Goal: Navigation & Orientation: Find specific page/section

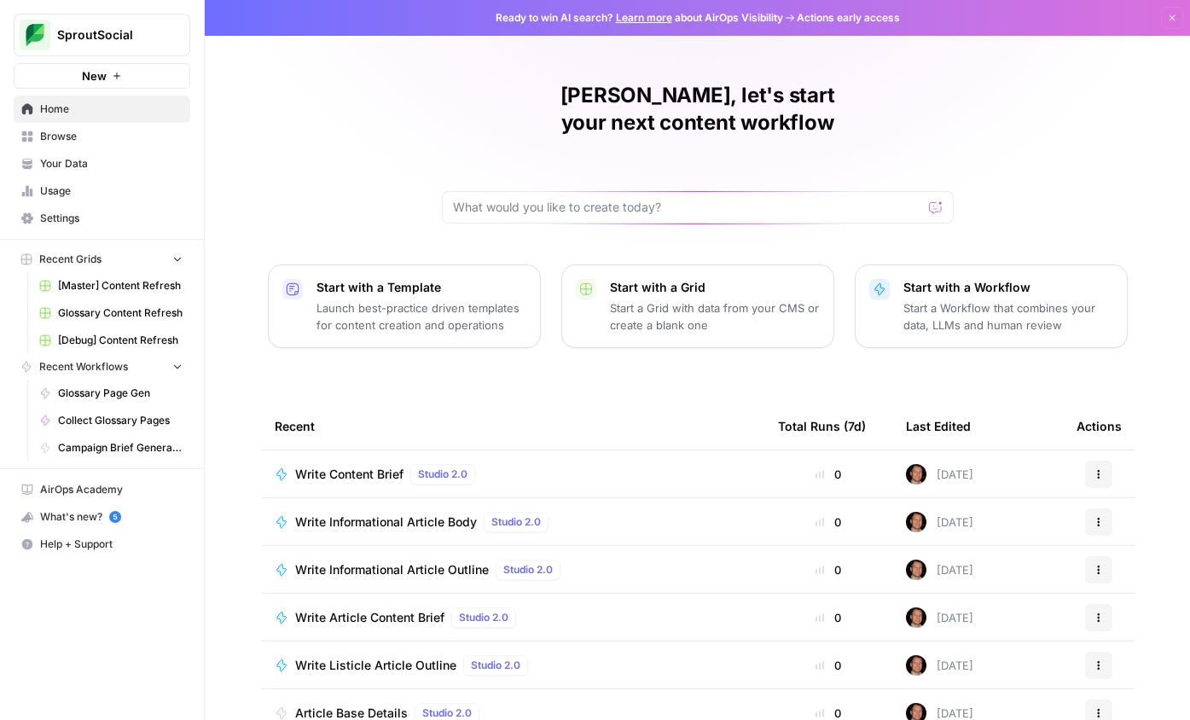
click at [115, 396] on span "Glossary Page Gen" at bounding box center [120, 393] width 125 height 15
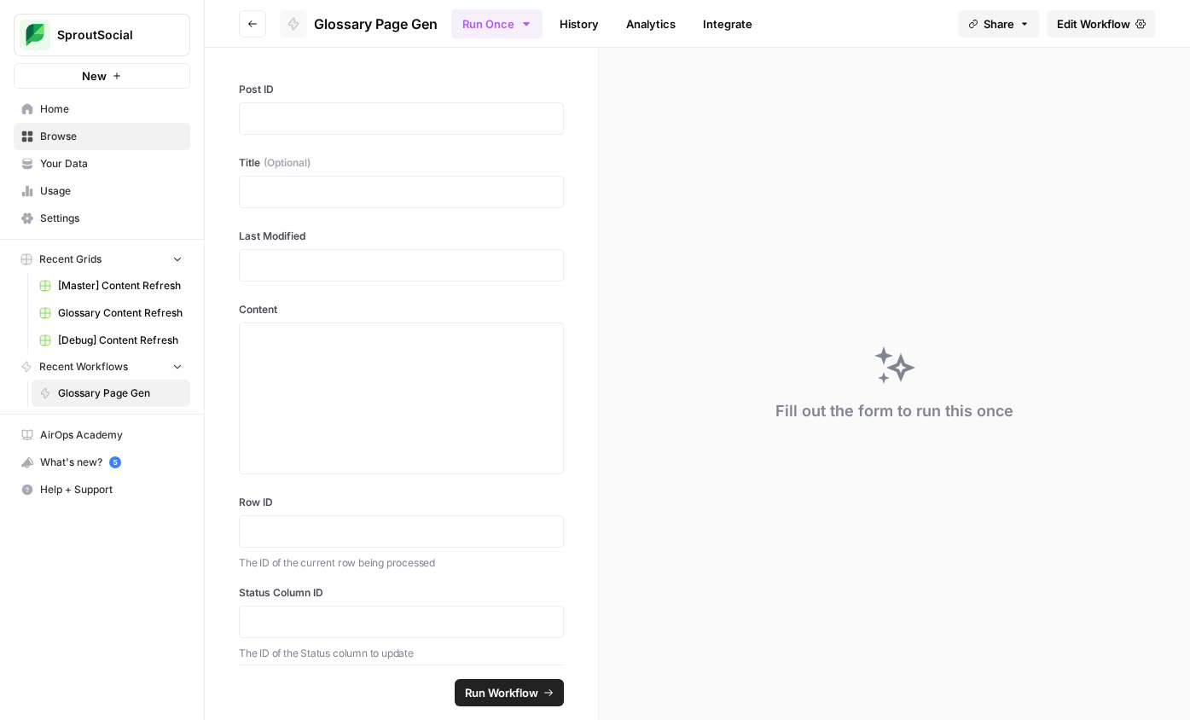
click at [1067, 21] on span "Edit Workflow" at bounding box center [1093, 23] width 73 height 17
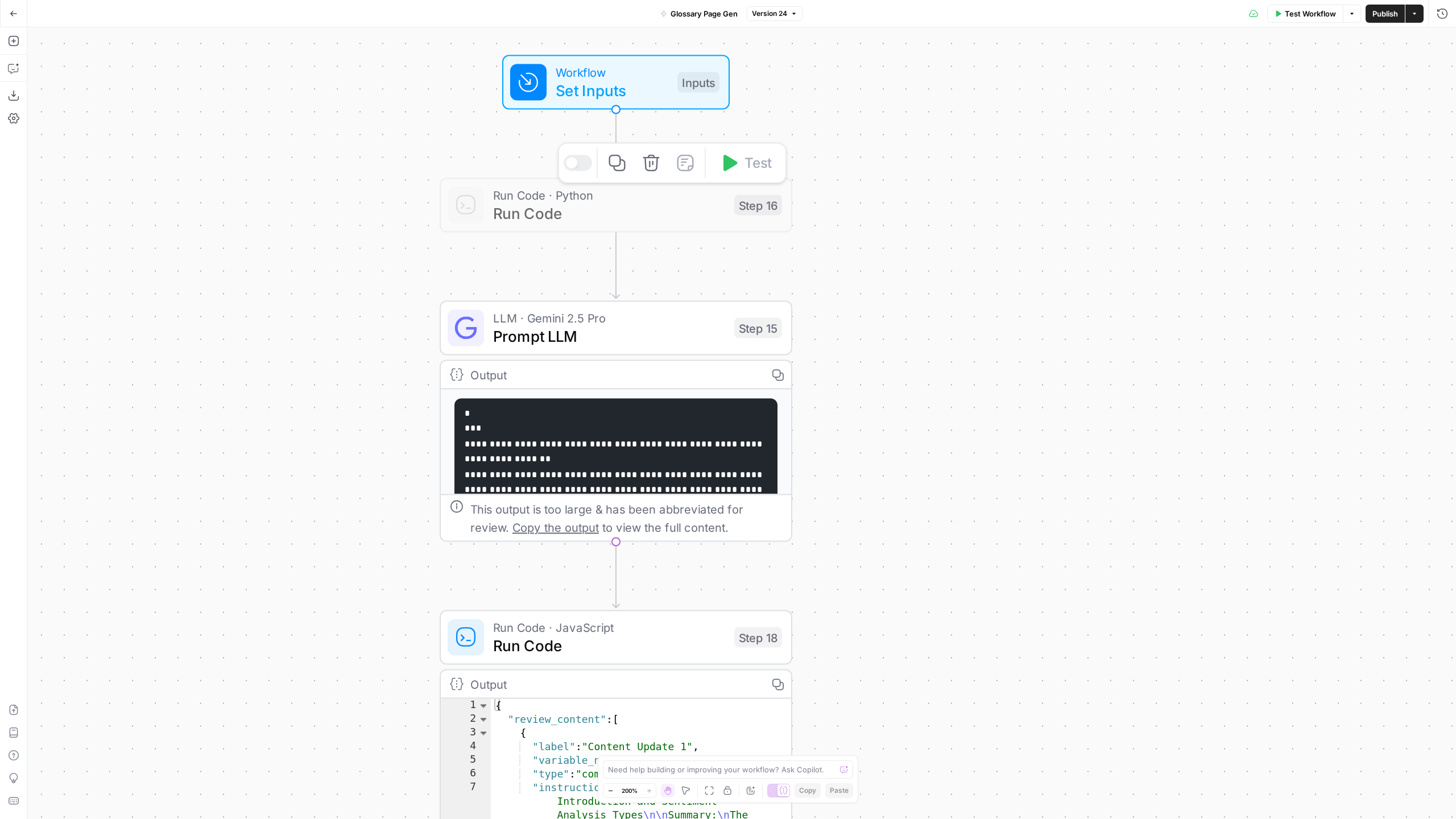
click at [580, 215] on span "Run Code" at bounding box center [609, 213] width 232 height 23
click at [370, 266] on div "Workflow Set Inputs Inputs Run Code · Python Run Code Step 16 LLM · Gemini 2.5 …" at bounding box center [742, 423] width 1429 height 792
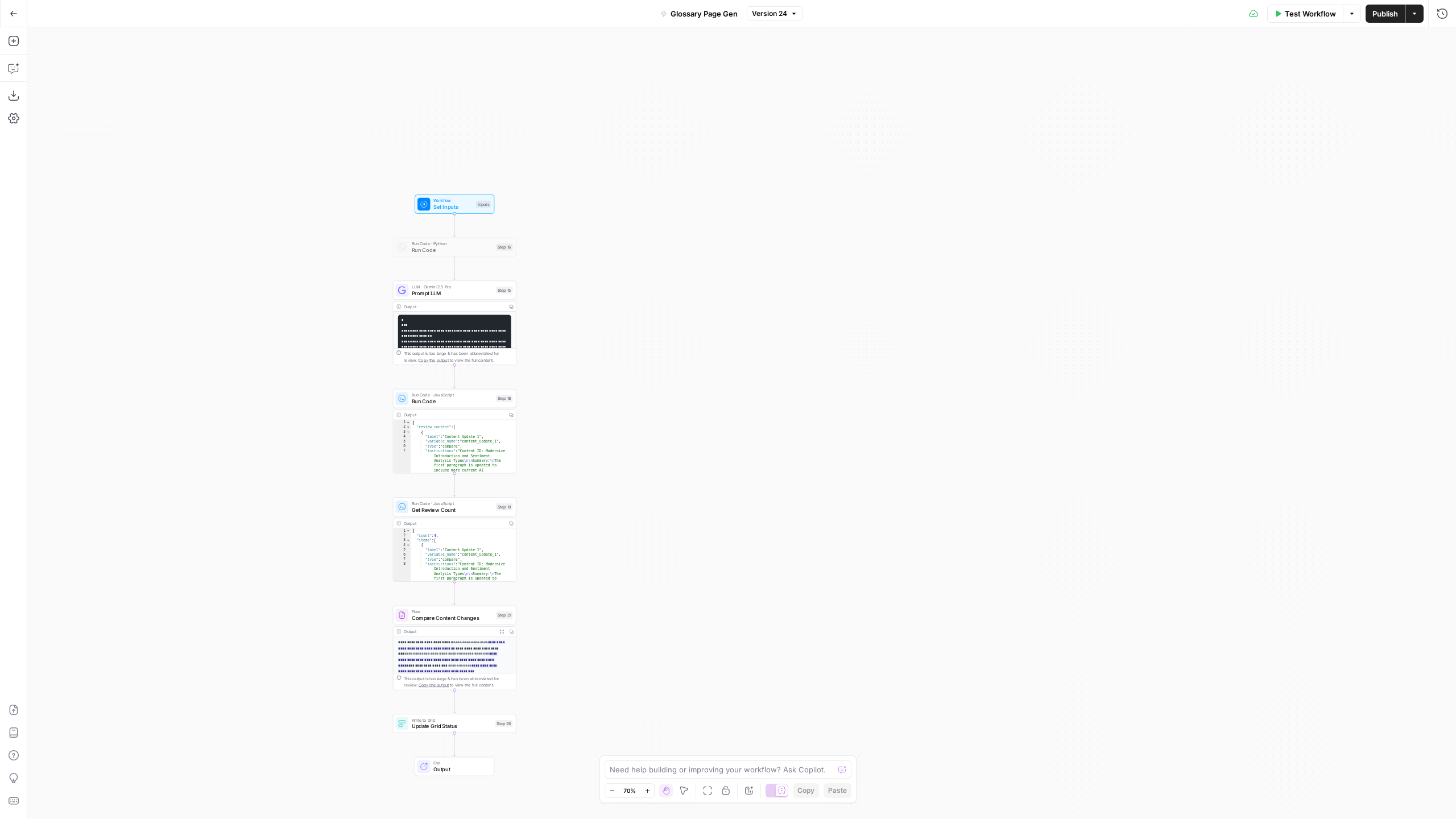
click at [11, 19] on button "Go Back" at bounding box center [13, 13] width 21 height 21
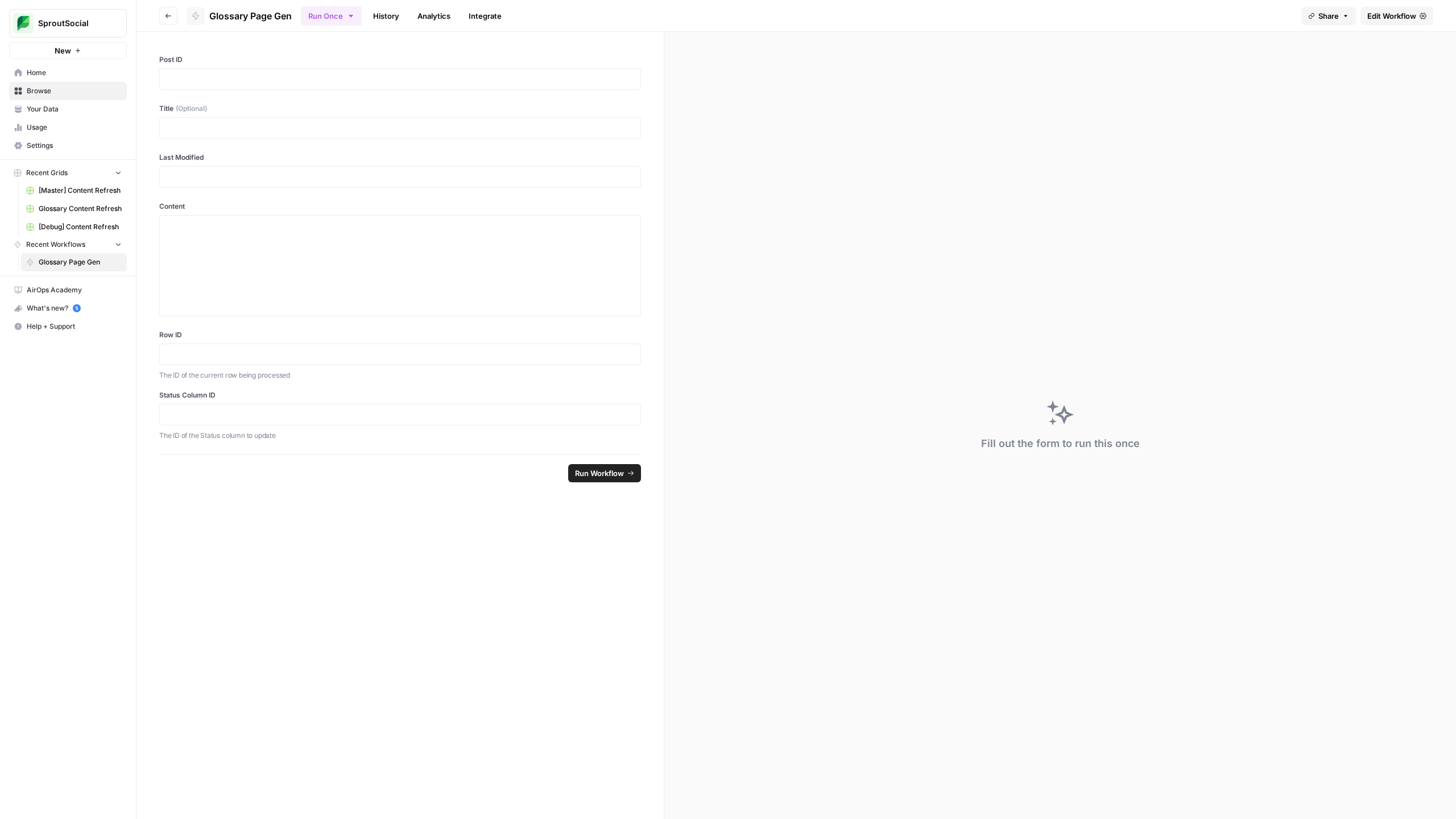
click at [168, 17] on icon "button" at bounding box center [168, 15] width 6 height 5
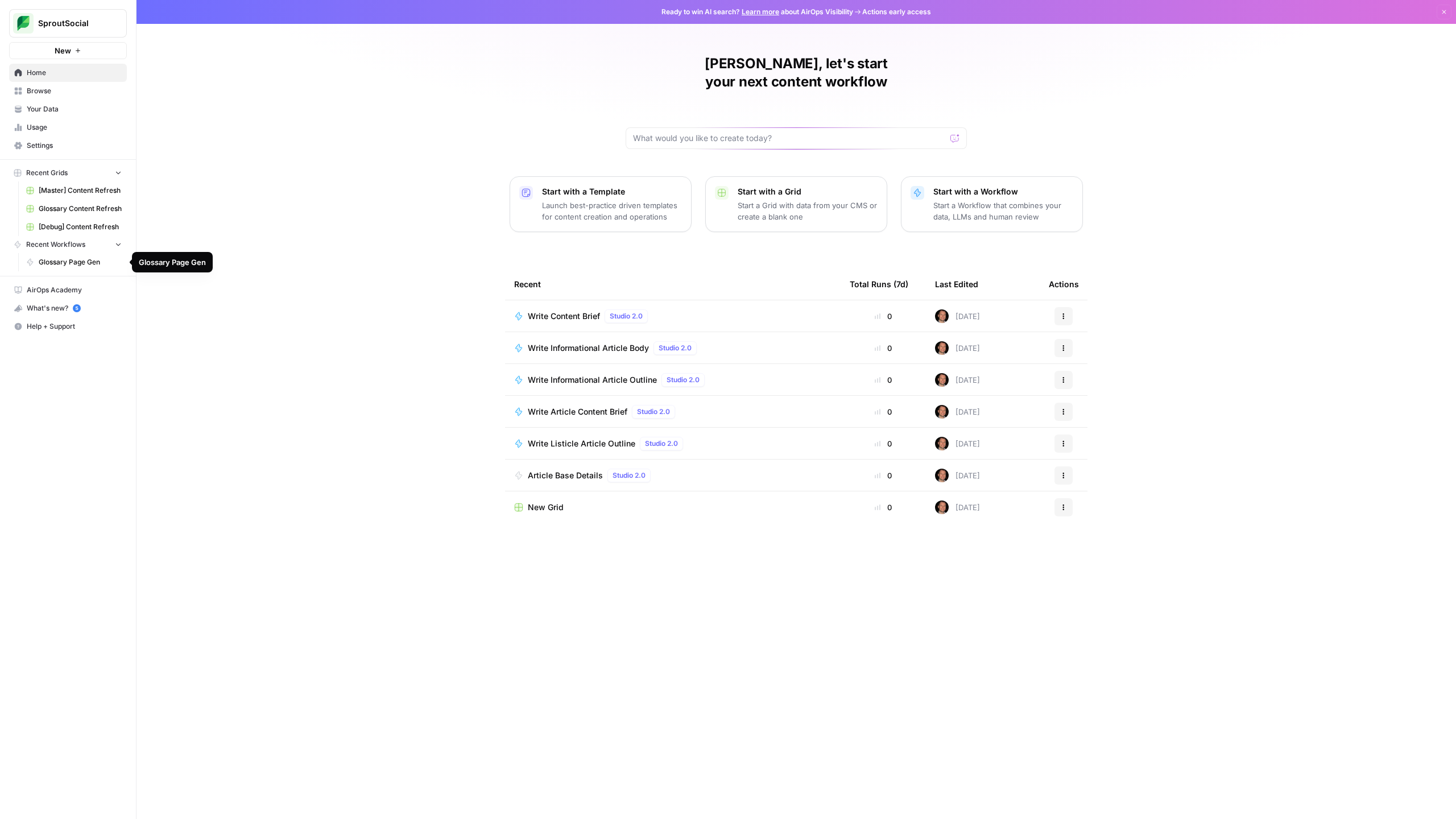
click at [80, 264] on span "Glossary Page Gen" at bounding box center [80, 262] width 83 height 10
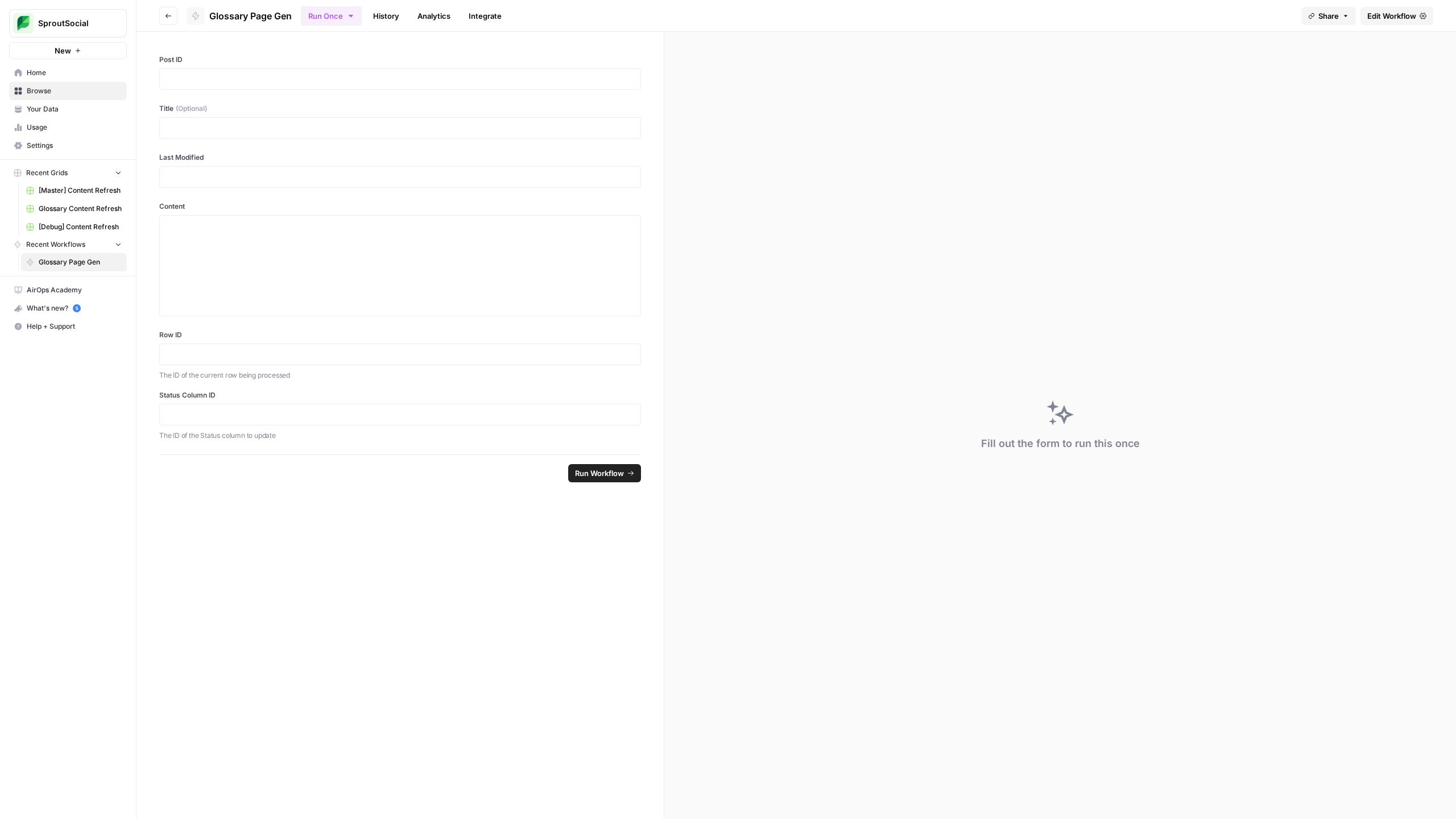
click at [793, 15] on span "Edit Workflow" at bounding box center [1391, 15] width 49 height 11
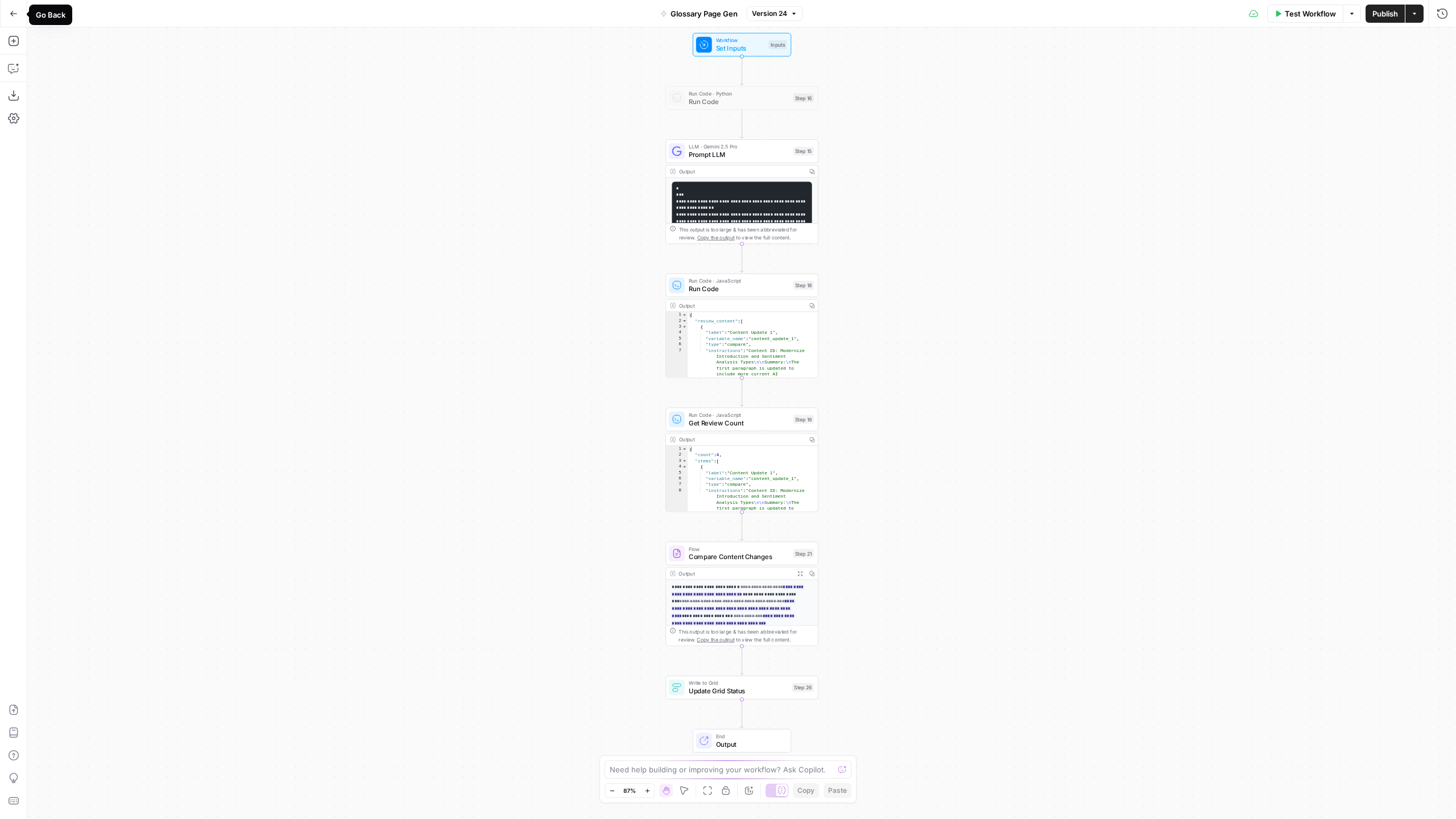
click at [12, 13] on icon "button" at bounding box center [13, 13] width 7 height 5
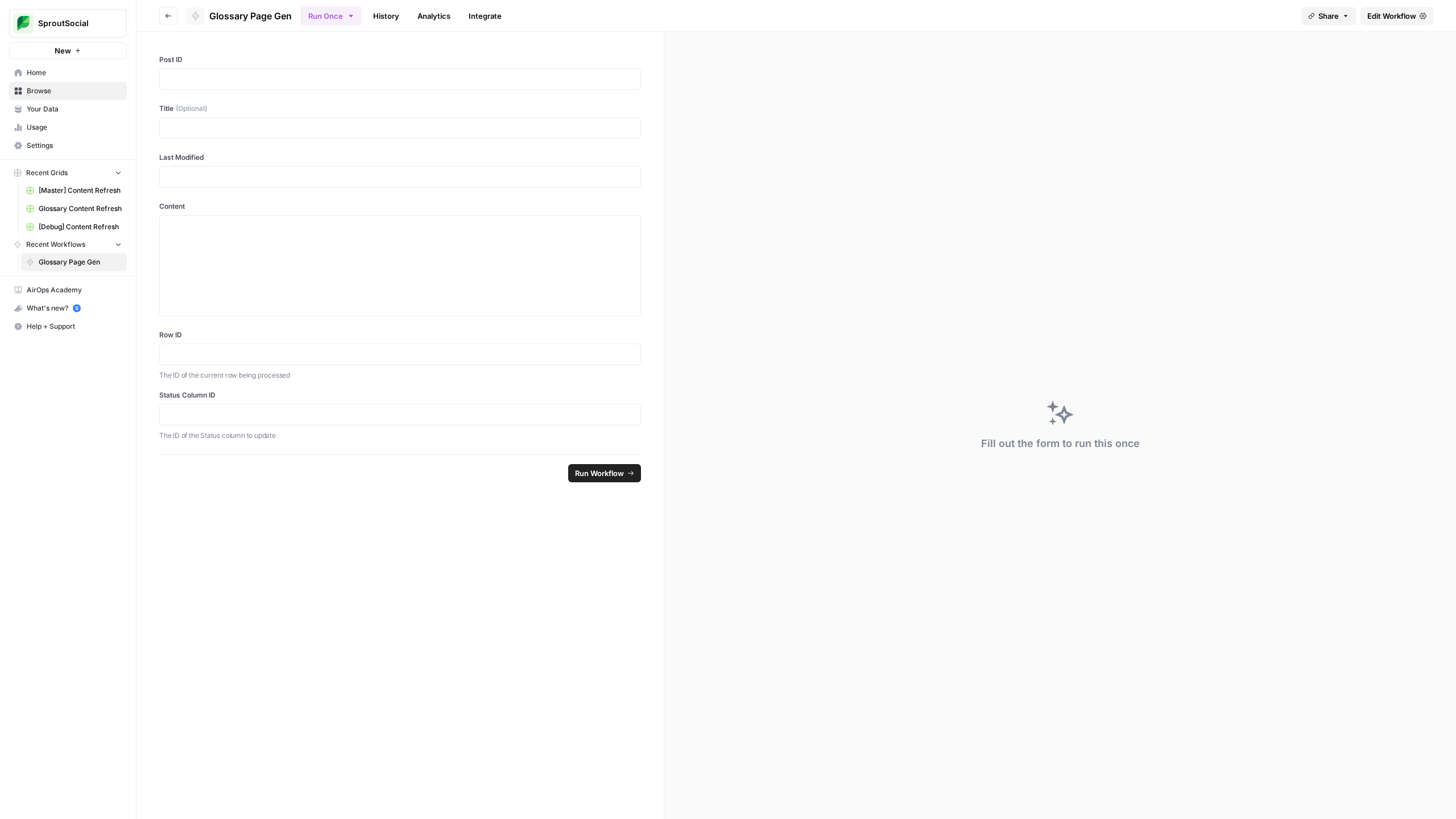
click at [49, 77] on span "Home" at bounding box center [74, 73] width 95 height 10
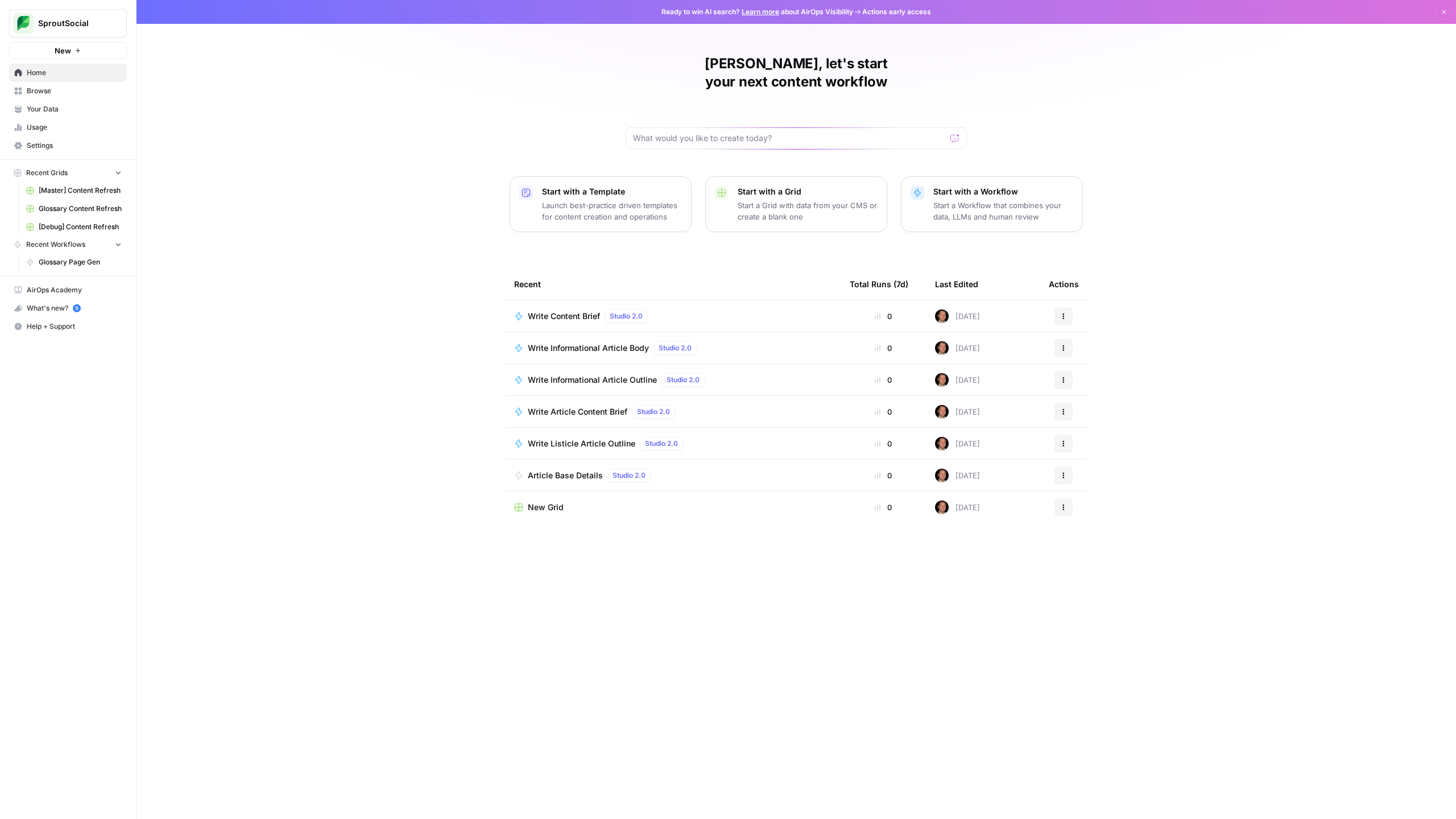
click at [42, 91] on span "Browse" at bounding box center [74, 91] width 95 height 10
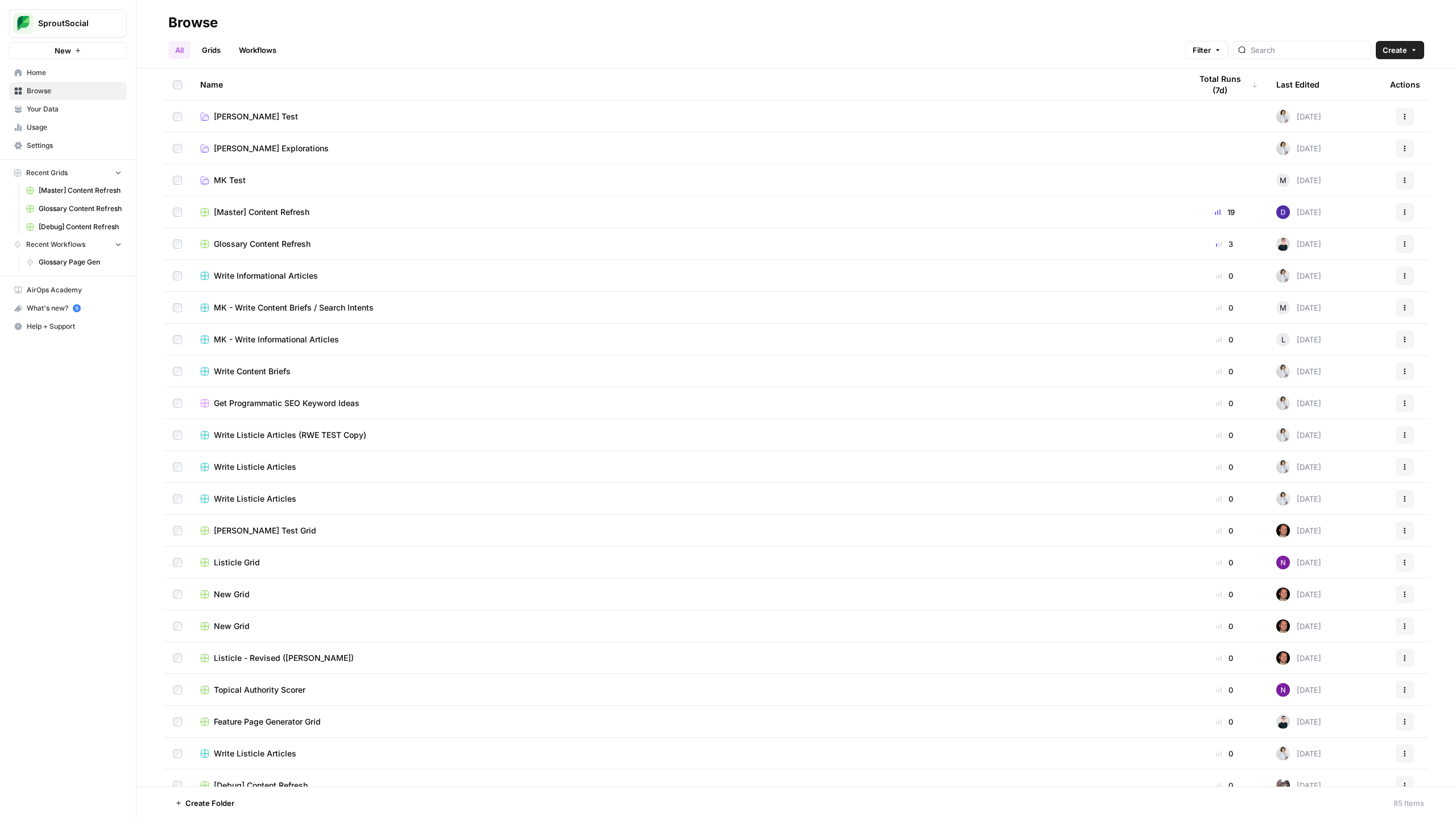
click at [281, 149] on span "[PERSON_NAME] Explorations" at bounding box center [271, 148] width 115 height 11
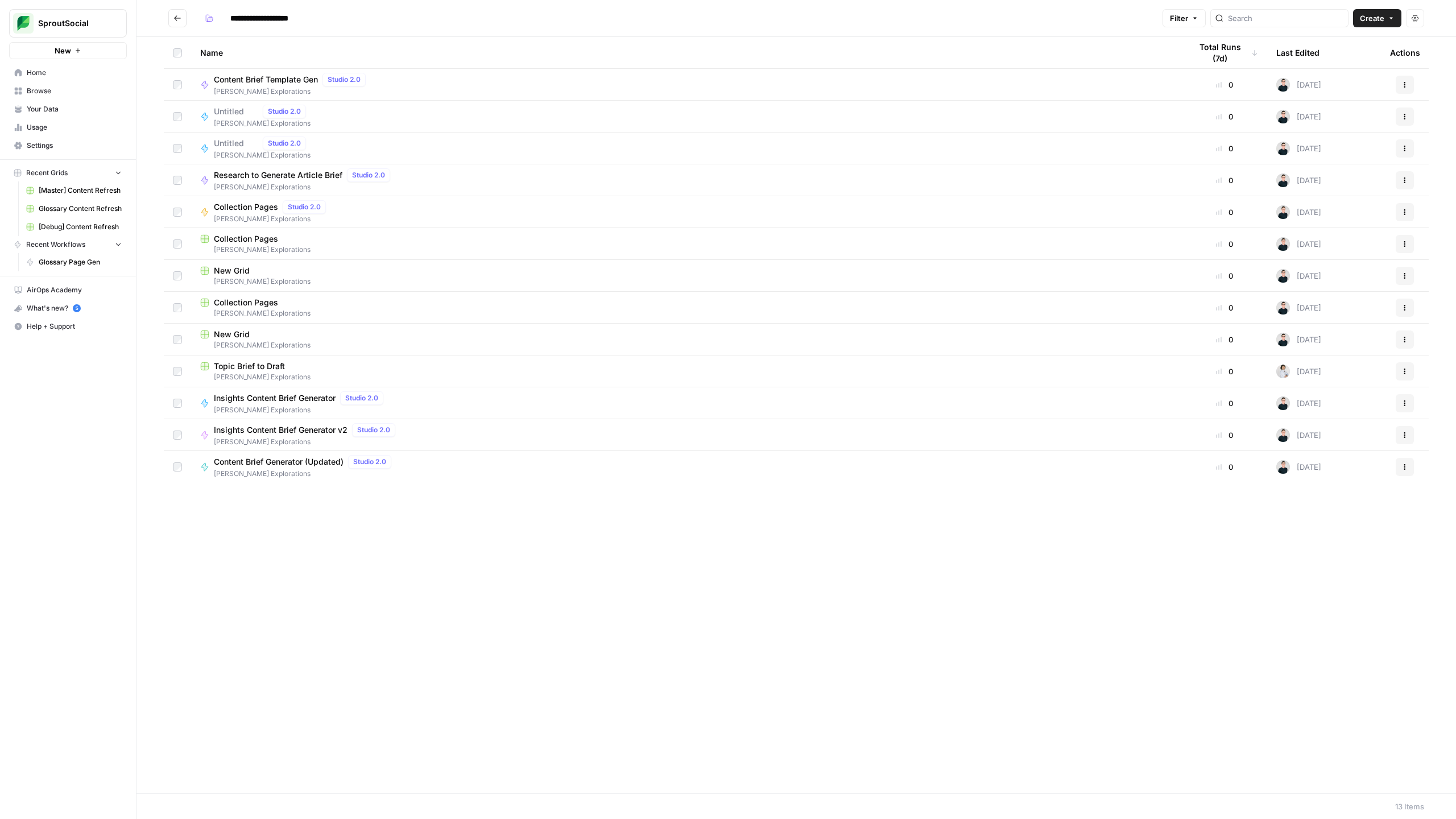
click at [179, 17] on icon "Go back" at bounding box center [177, 18] width 8 height 8
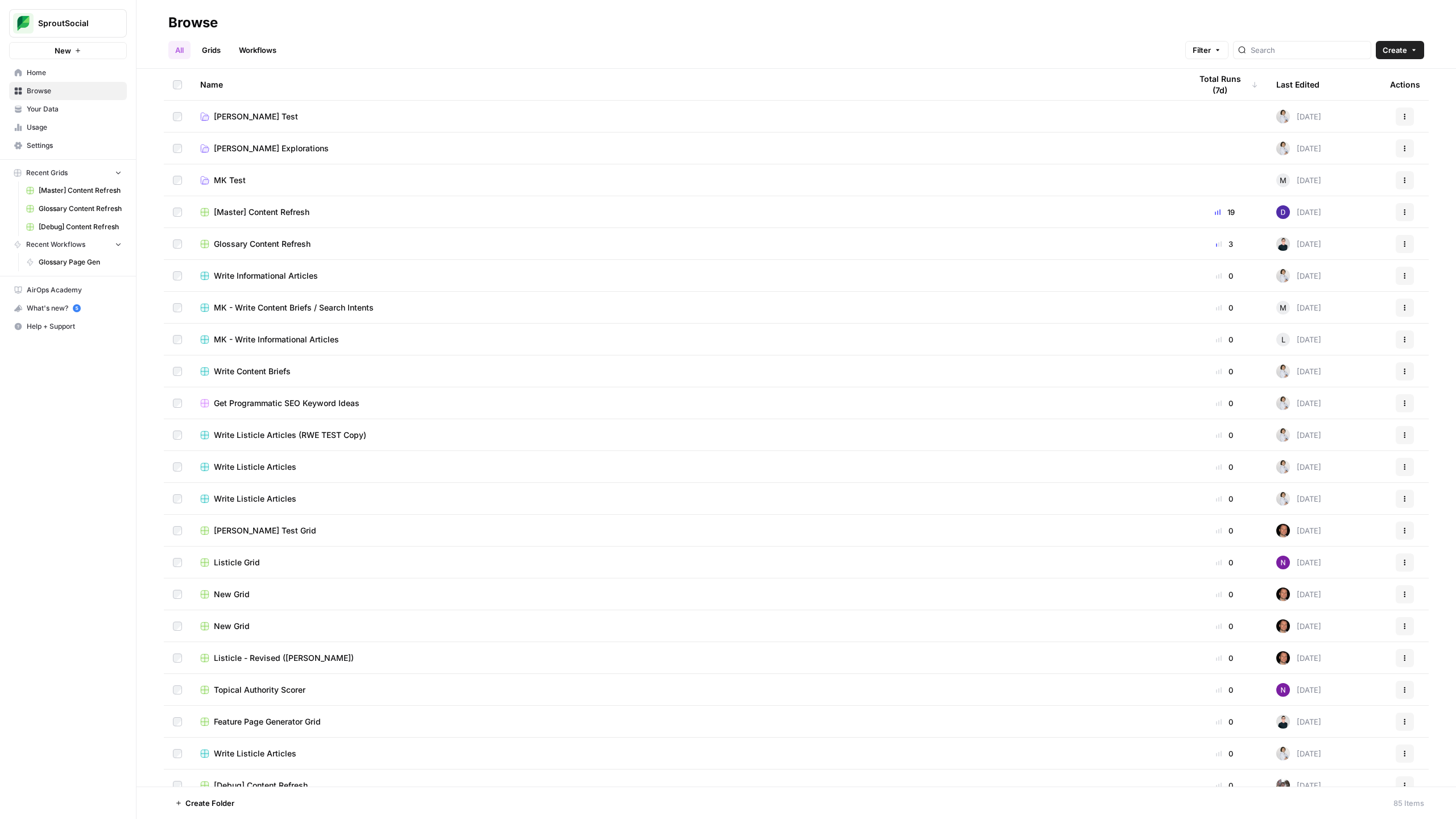
click at [287, 479] on span "Feature Page Generator Grid" at bounding box center [267, 721] width 107 height 11
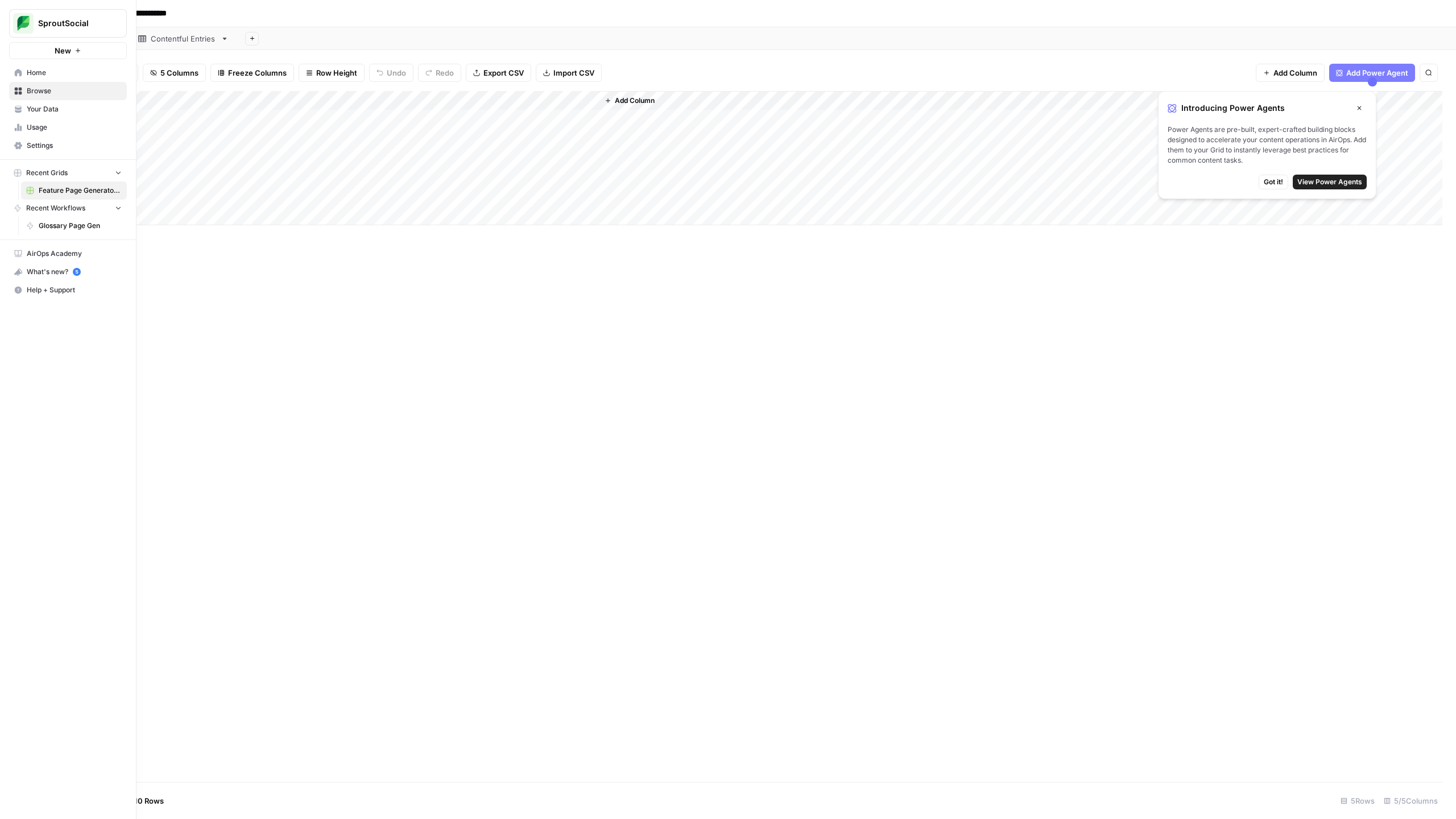
click at [20, 75] on icon at bounding box center [18, 72] width 7 height 7
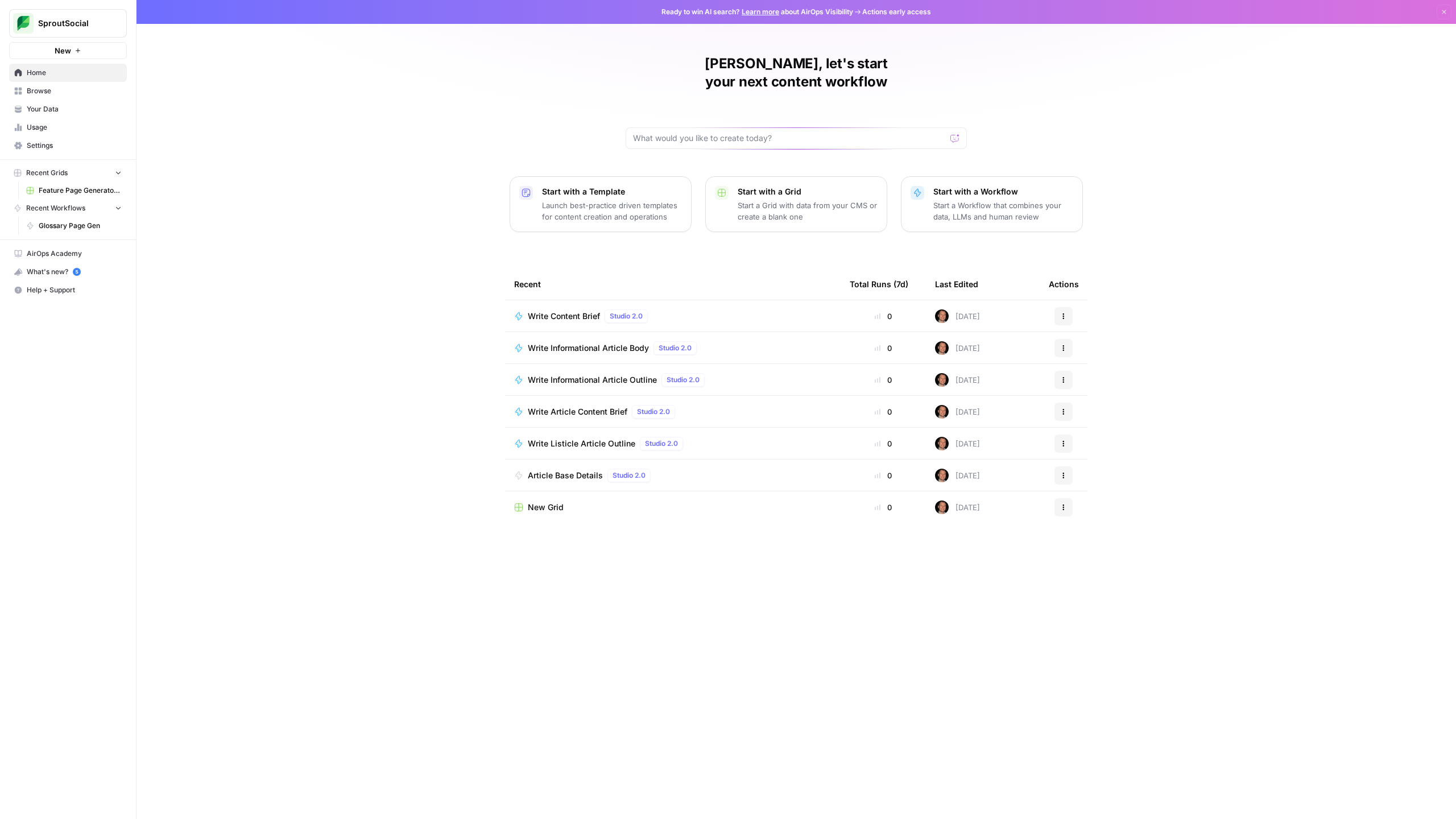
click at [33, 88] on span "Browse" at bounding box center [74, 91] width 95 height 10
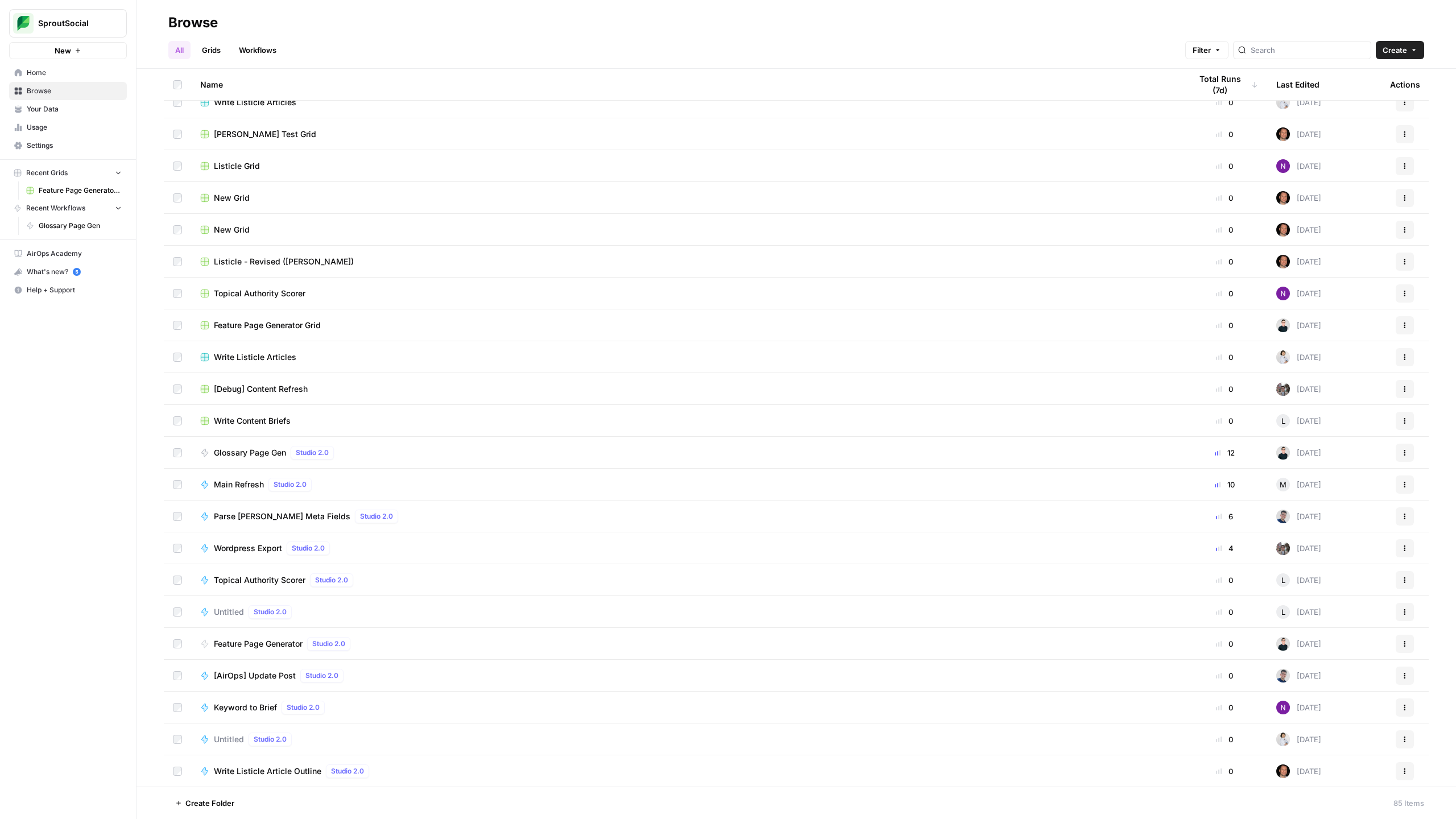
scroll to position [401, 0]
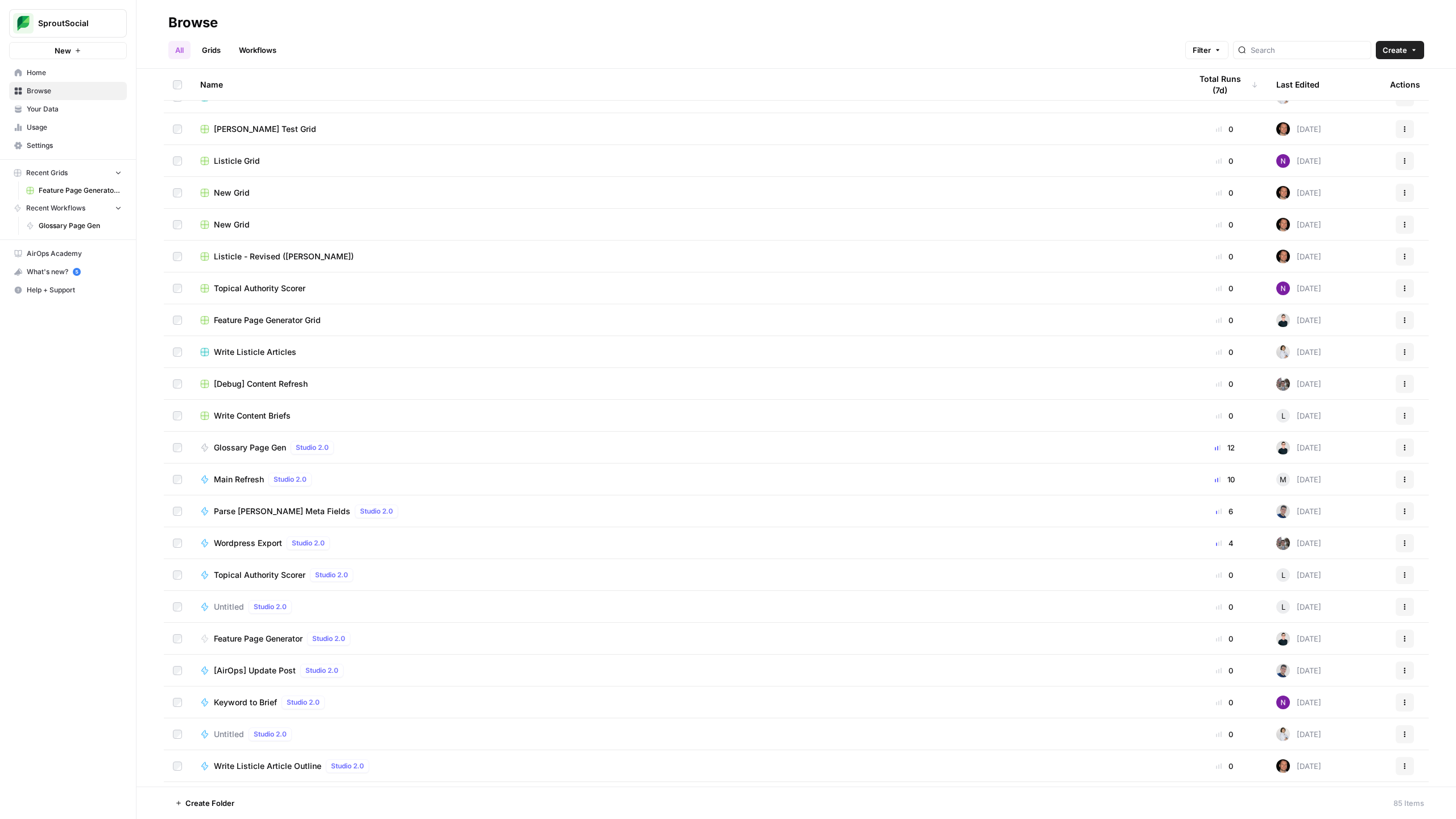
click at [266, 479] on span "Feature Page Generator" at bounding box center [258, 638] width 89 height 11
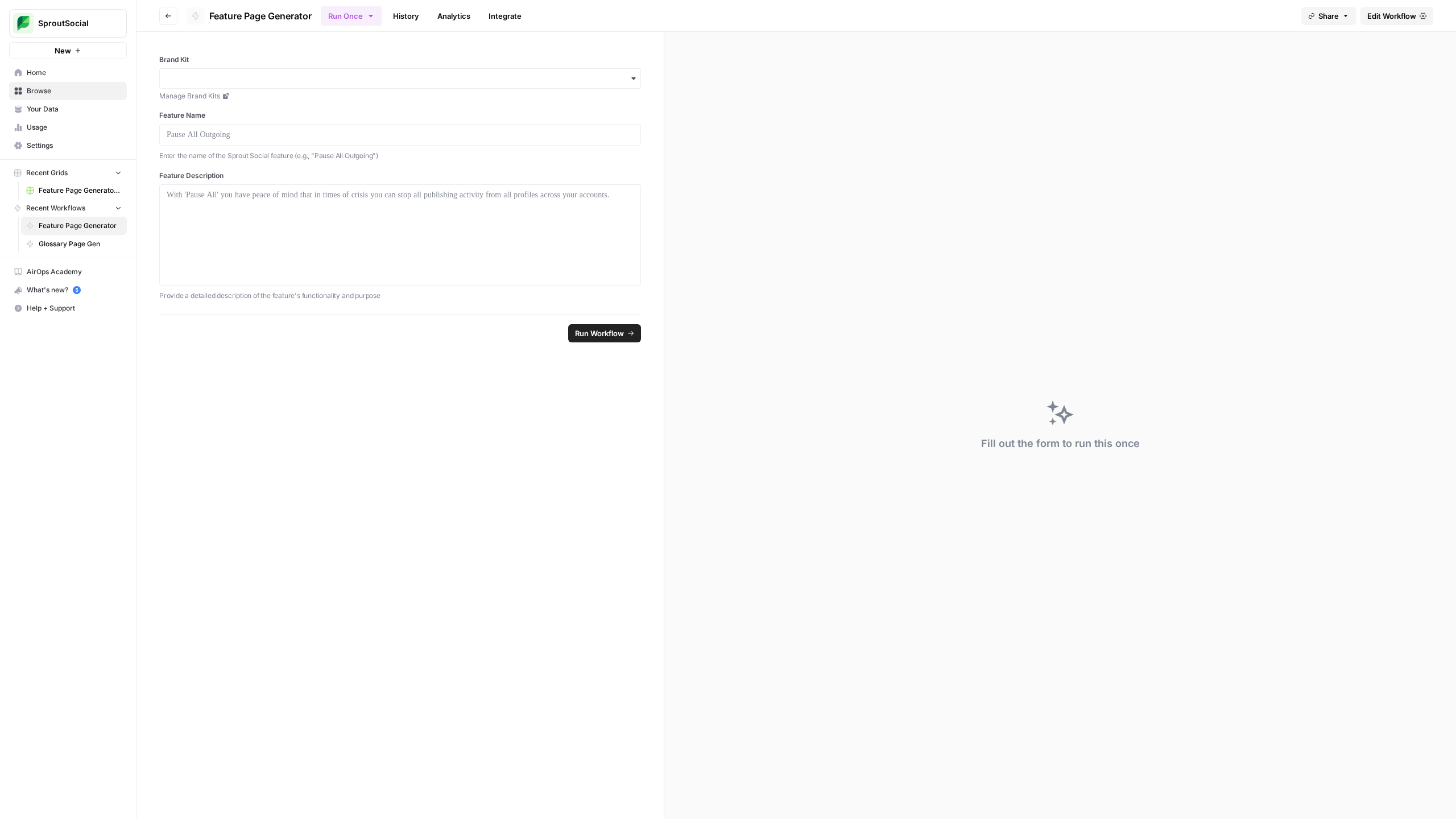
click at [793, 10] on span "Edit Workflow" at bounding box center [1391, 15] width 49 height 11
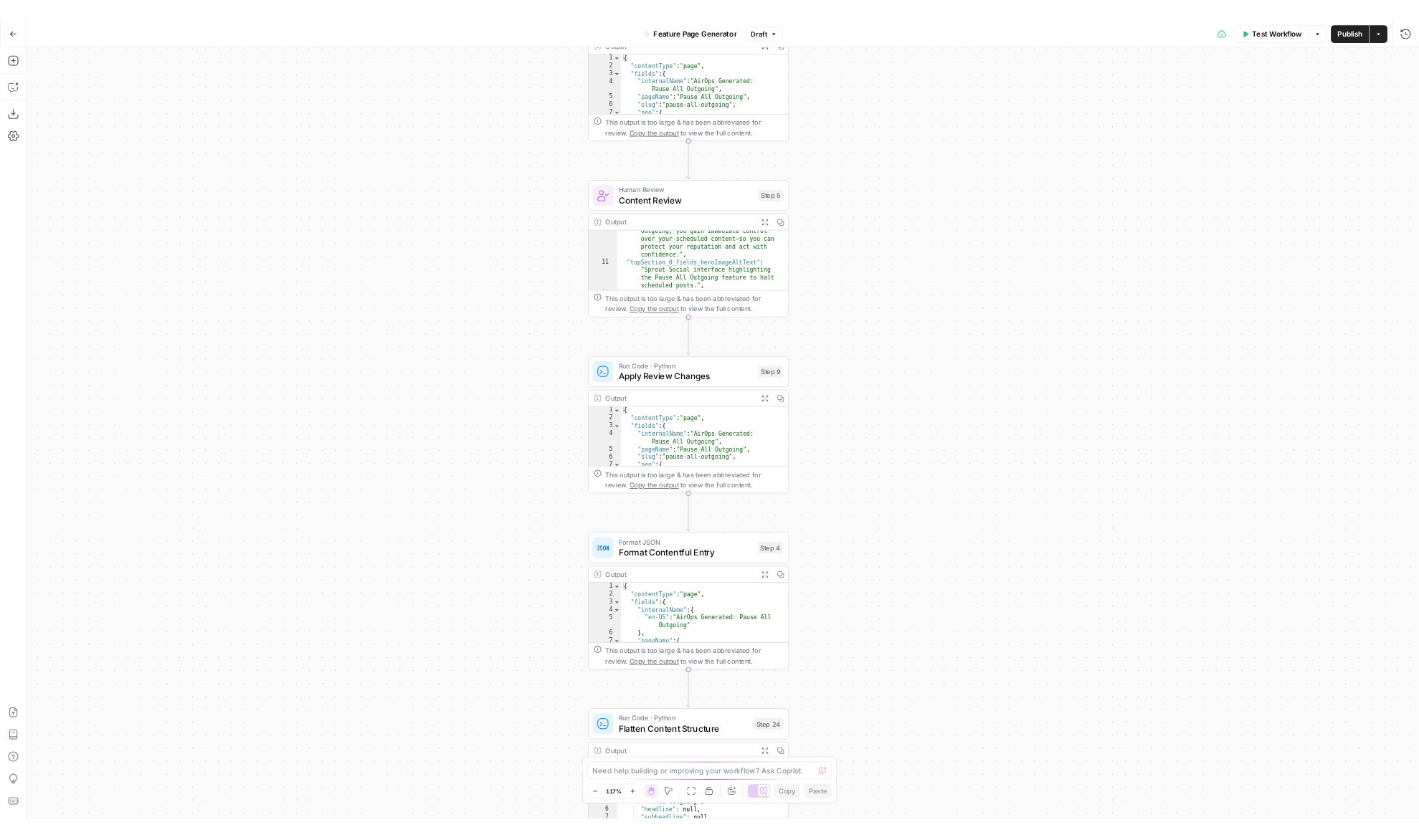
scroll to position [244, 0]
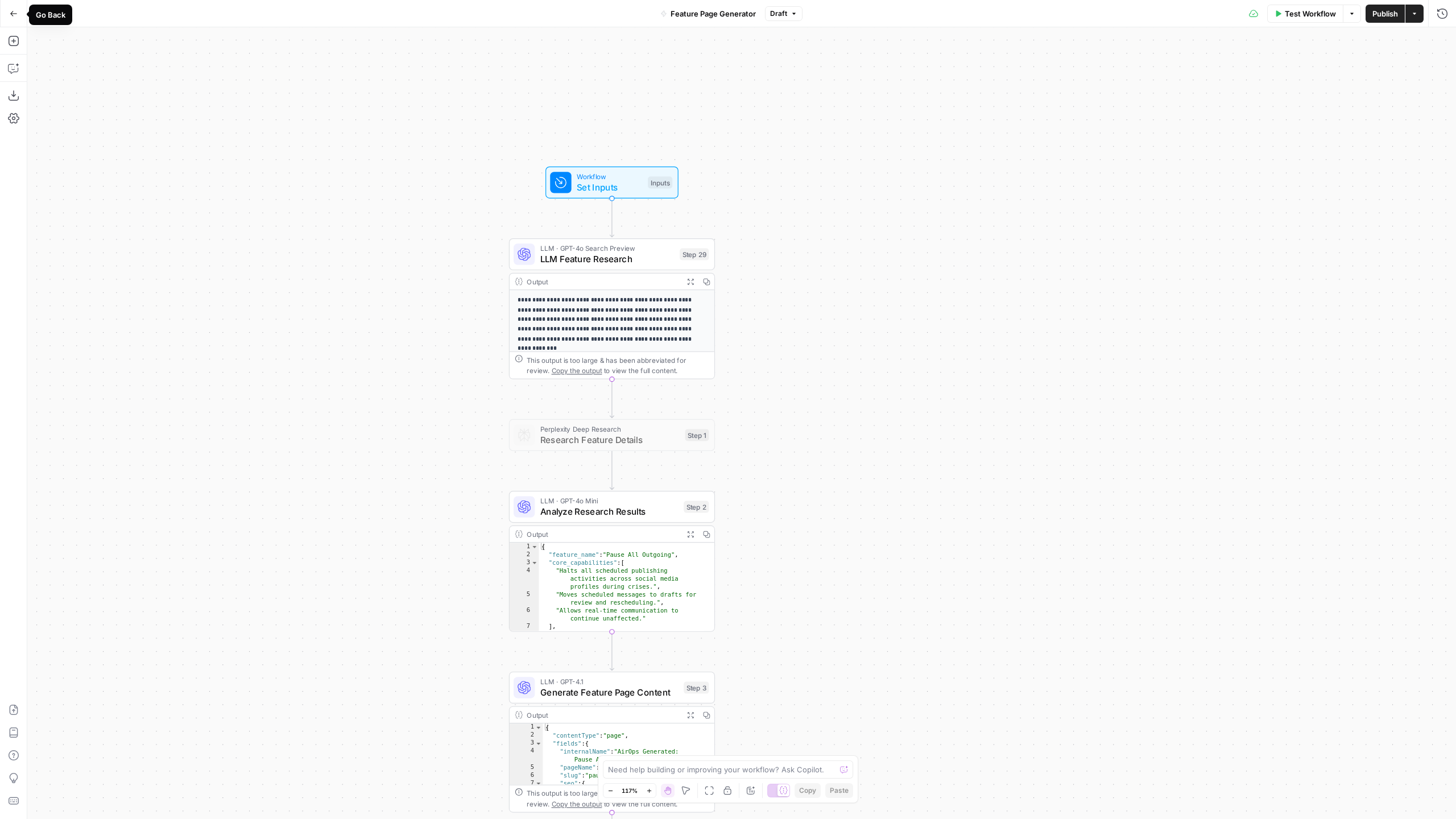
click at [15, 13] on icon "button" at bounding box center [14, 14] width 8 height 8
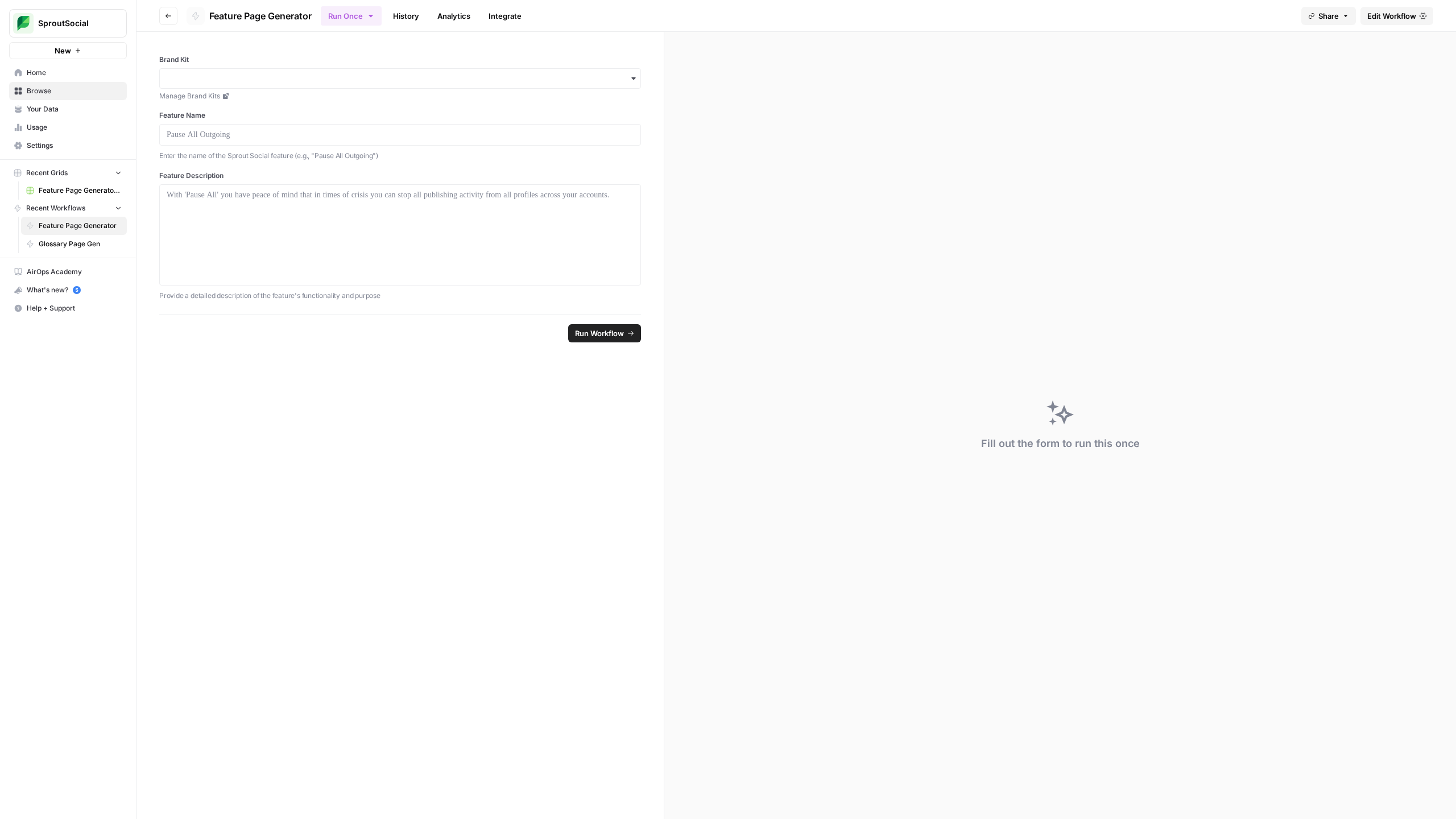
click at [169, 13] on icon "button" at bounding box center [168, 16] width 7 height 7
